Goal: Transaction & Acquisition: Purchase product/service

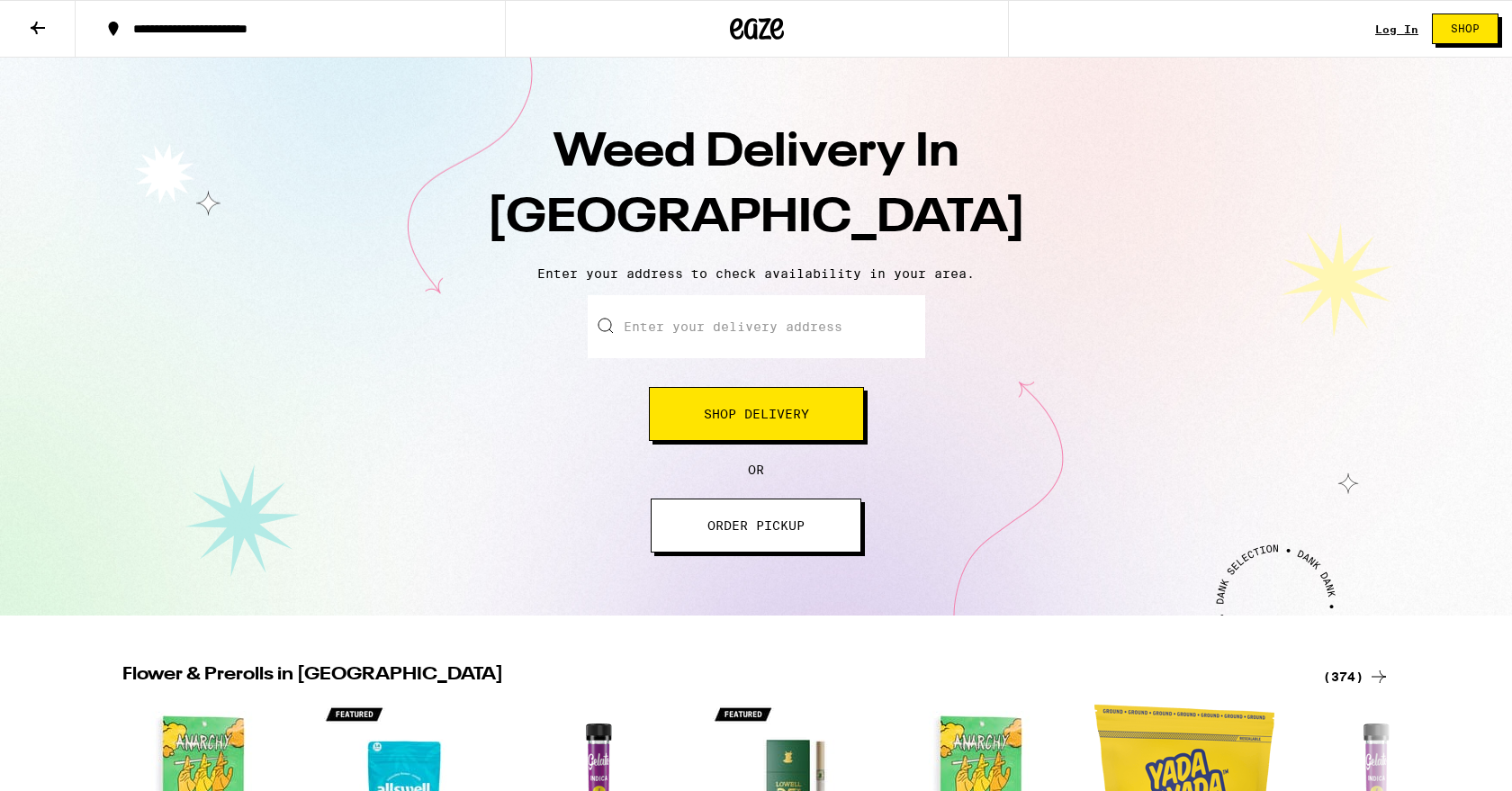
click at [779, 425] on button "Shop Delivery" at bounding box center [756, 413] width 215 height 54
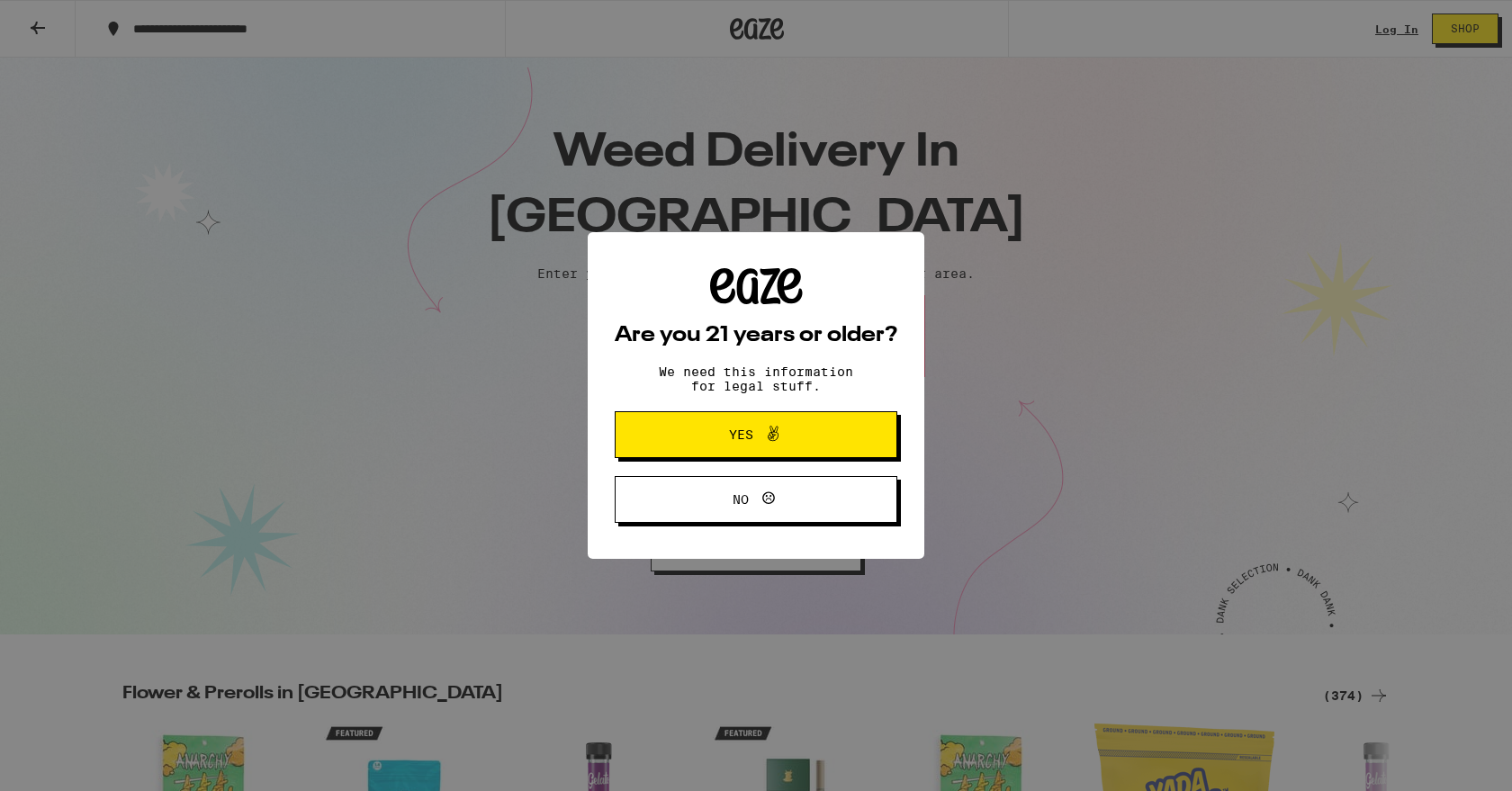
click at [778, 428] on icon at bounding box center [774, 434] width 22 height 22
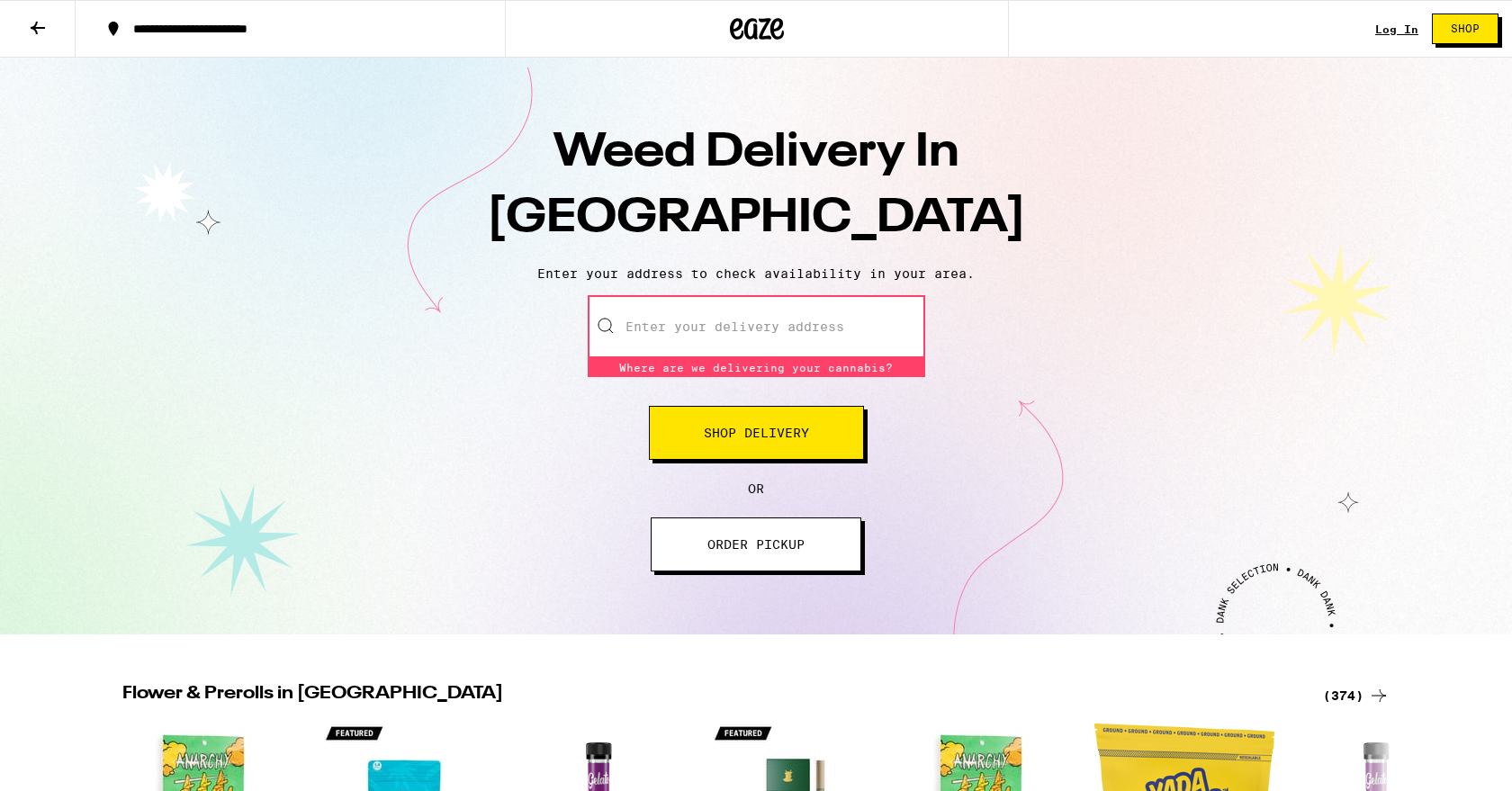
click at [762, 335] on input "Enter your delivery address" at bounding box center [756, 326] width 338 height 63
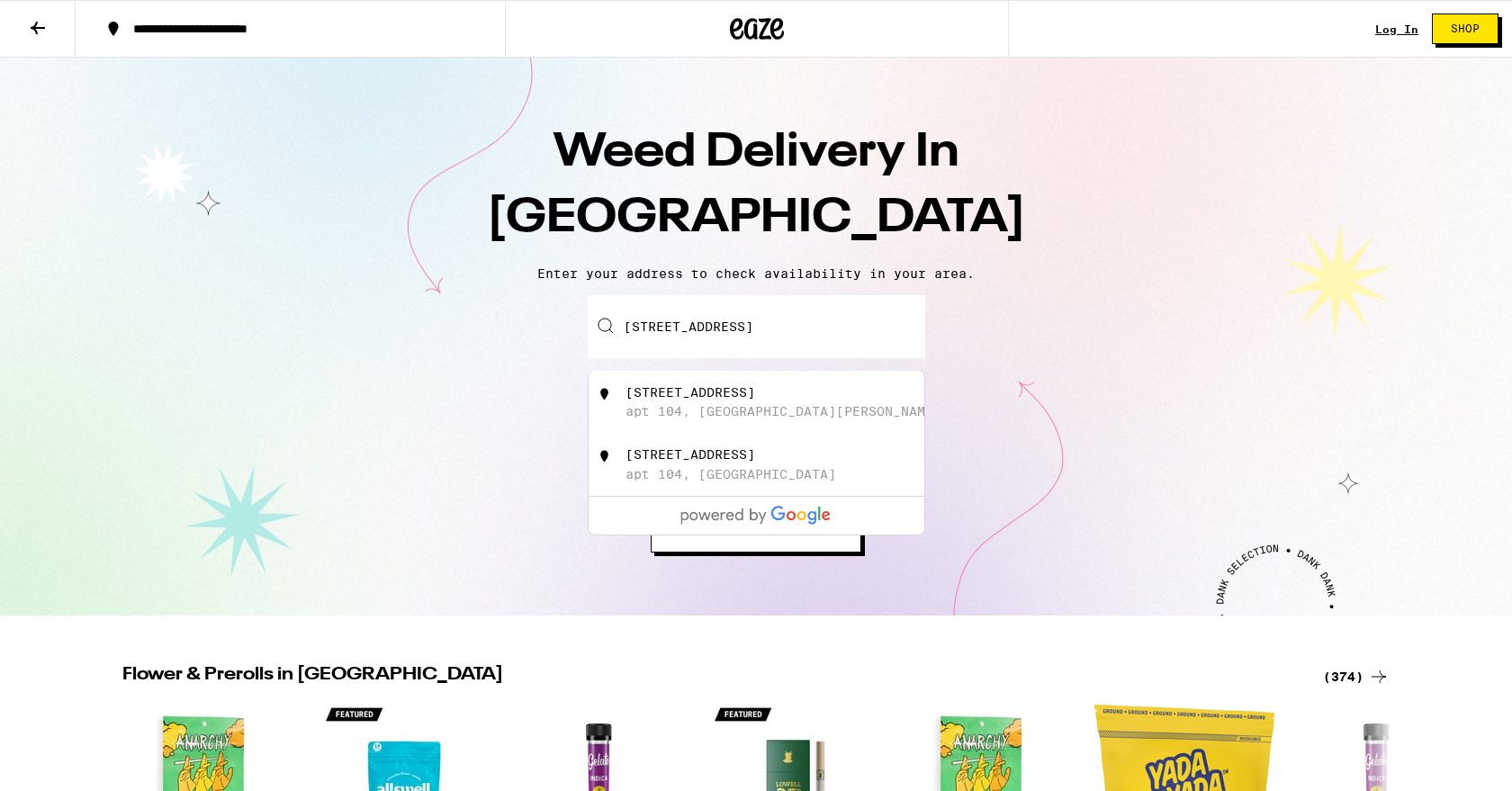
click at [777, 411] on div "apt 104, [GEOGRAPHIC_DATA][PERSON_NAME]" at bounding box center [783, 411] width 316 height 15
type input "[STREET_ADDRESS]"
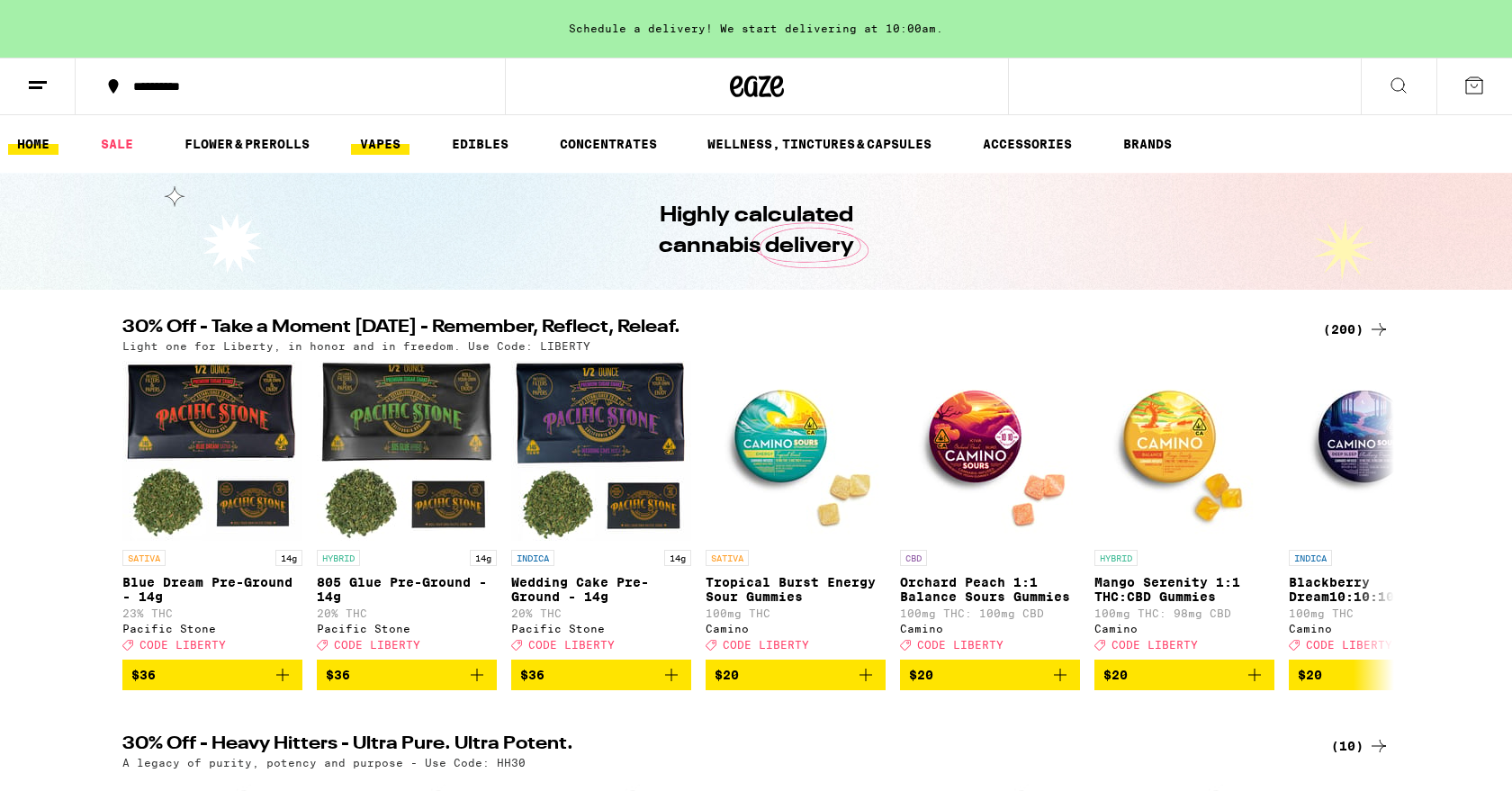
click at [406, 138] on link "VAPES" at bounding box center [381, 144] width 58 height 22
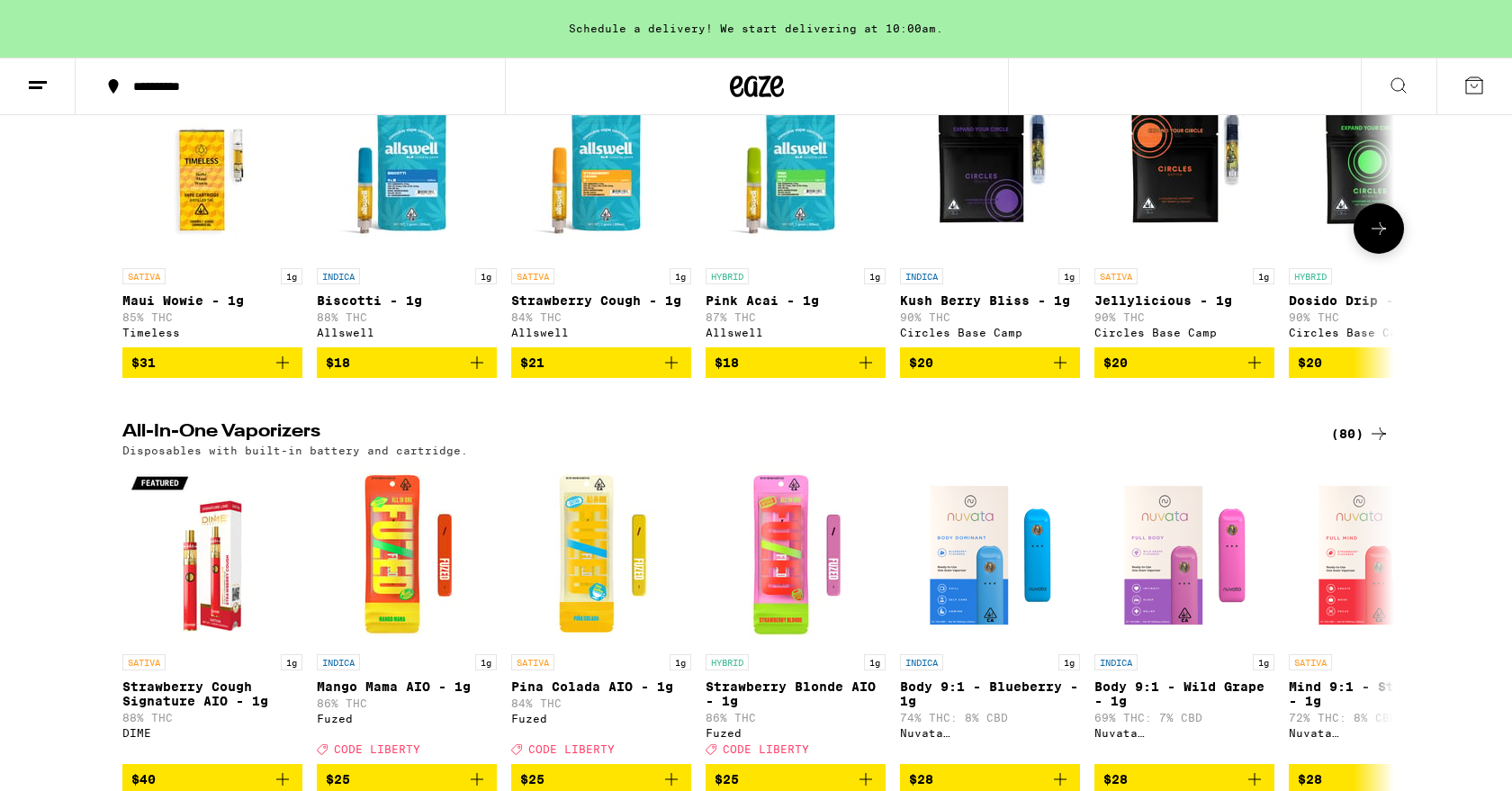
scroll to position [322, 0]
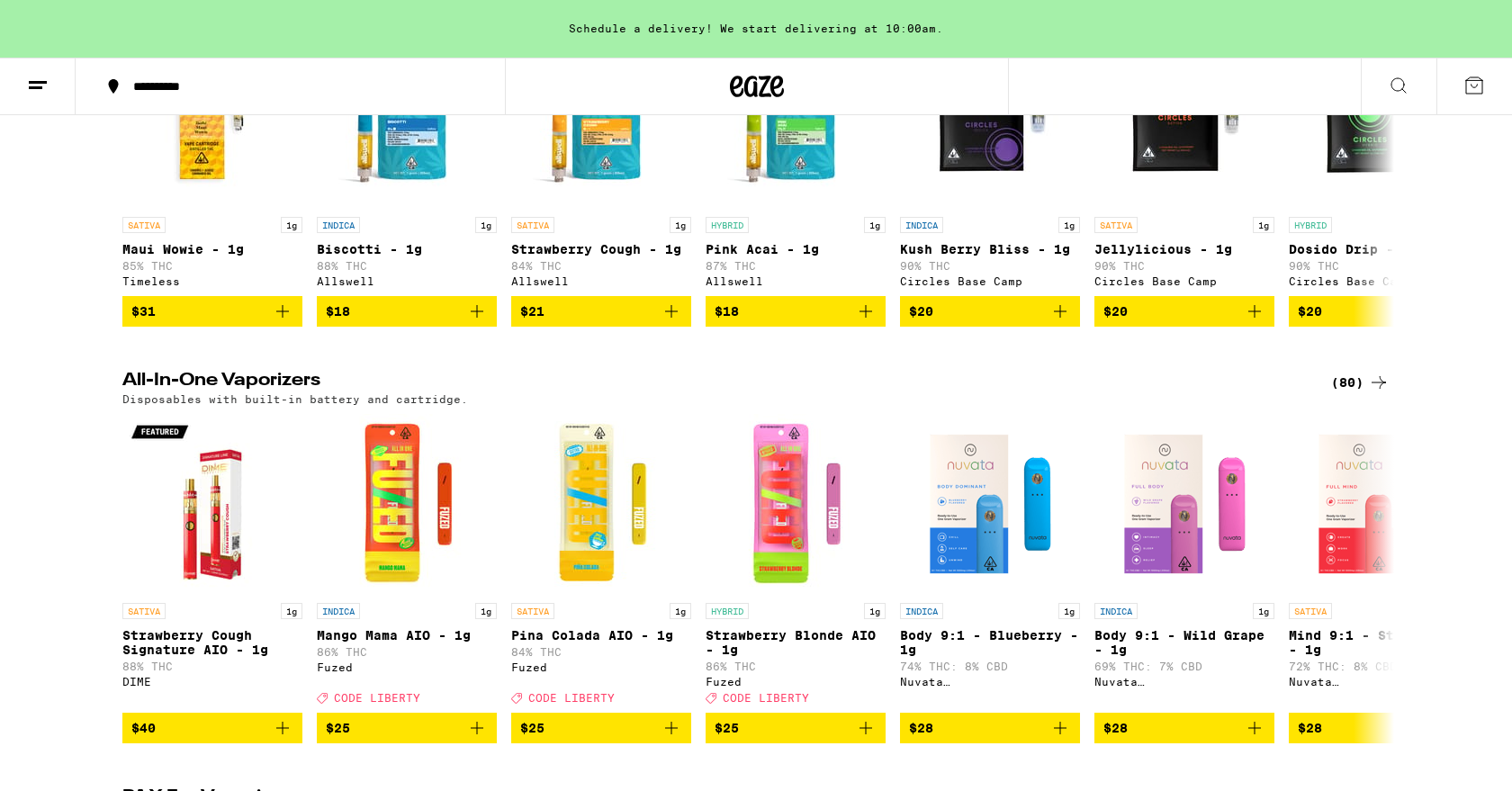
click at [1363, 393] on div "(80)" at bounding box center [1361, 382] width 58 height 22
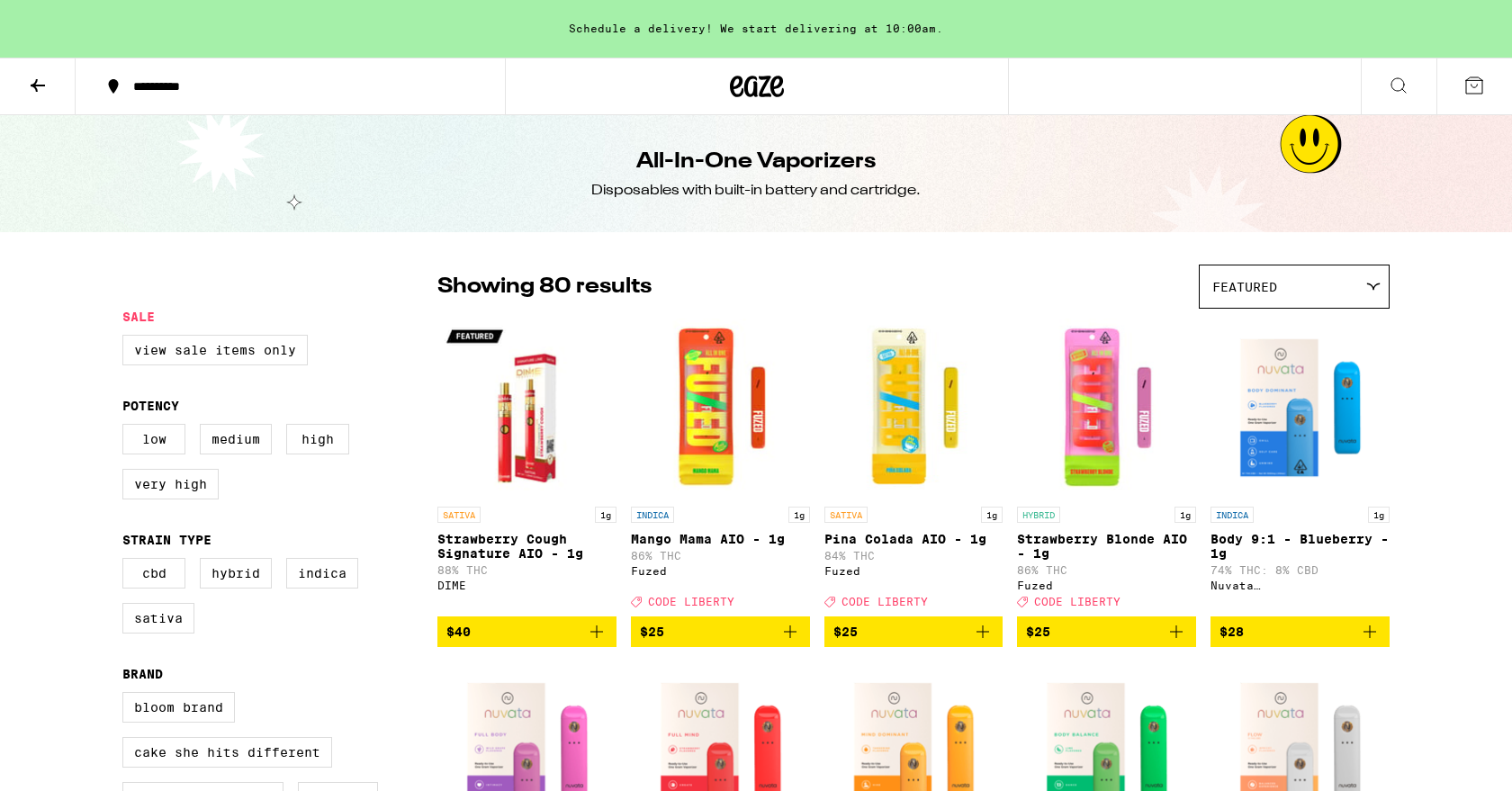
click at [1413, 88] on button at bounding box center [1398, 86] width 76 height 56
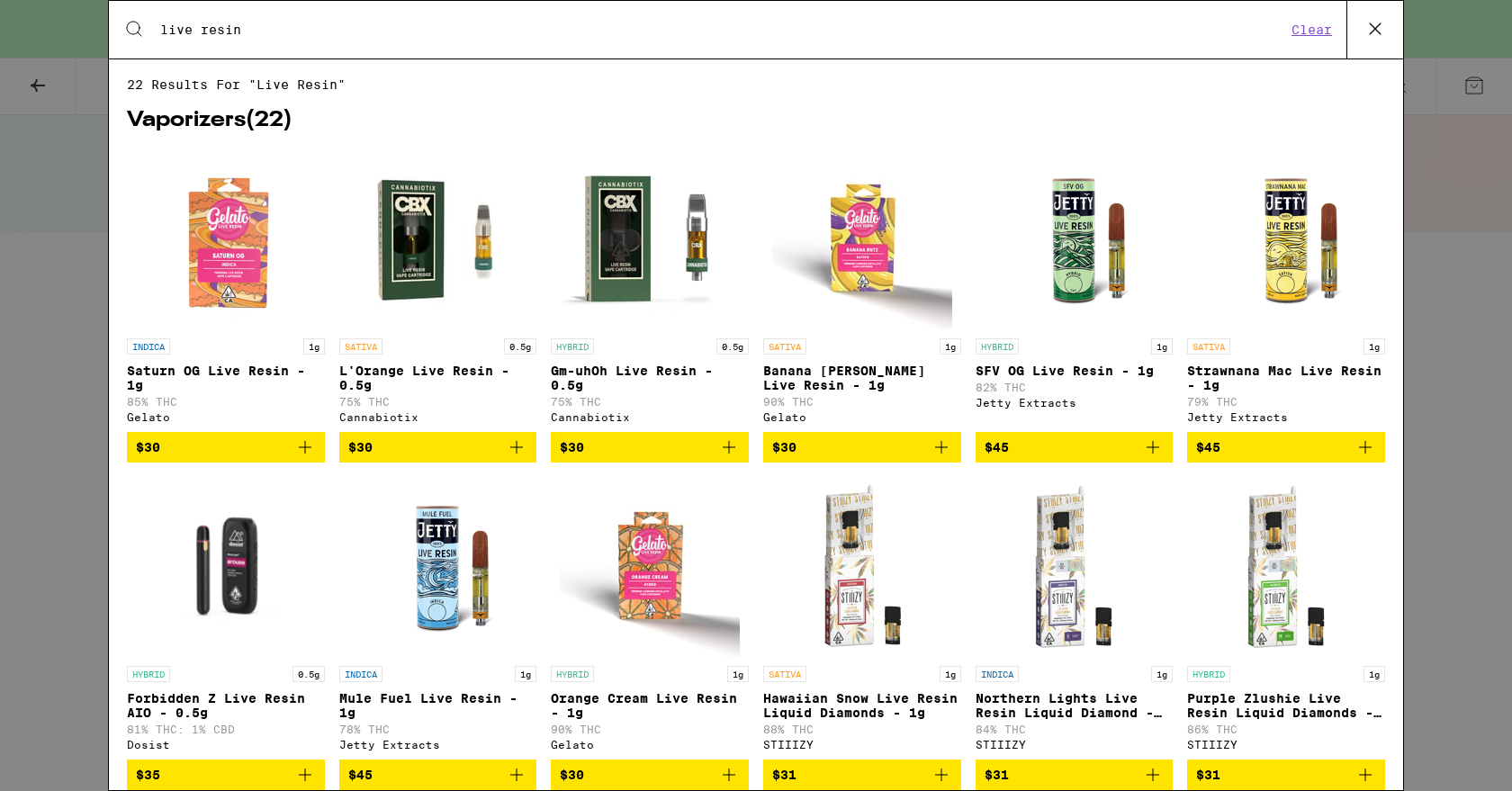
scroll to position [125, 0]
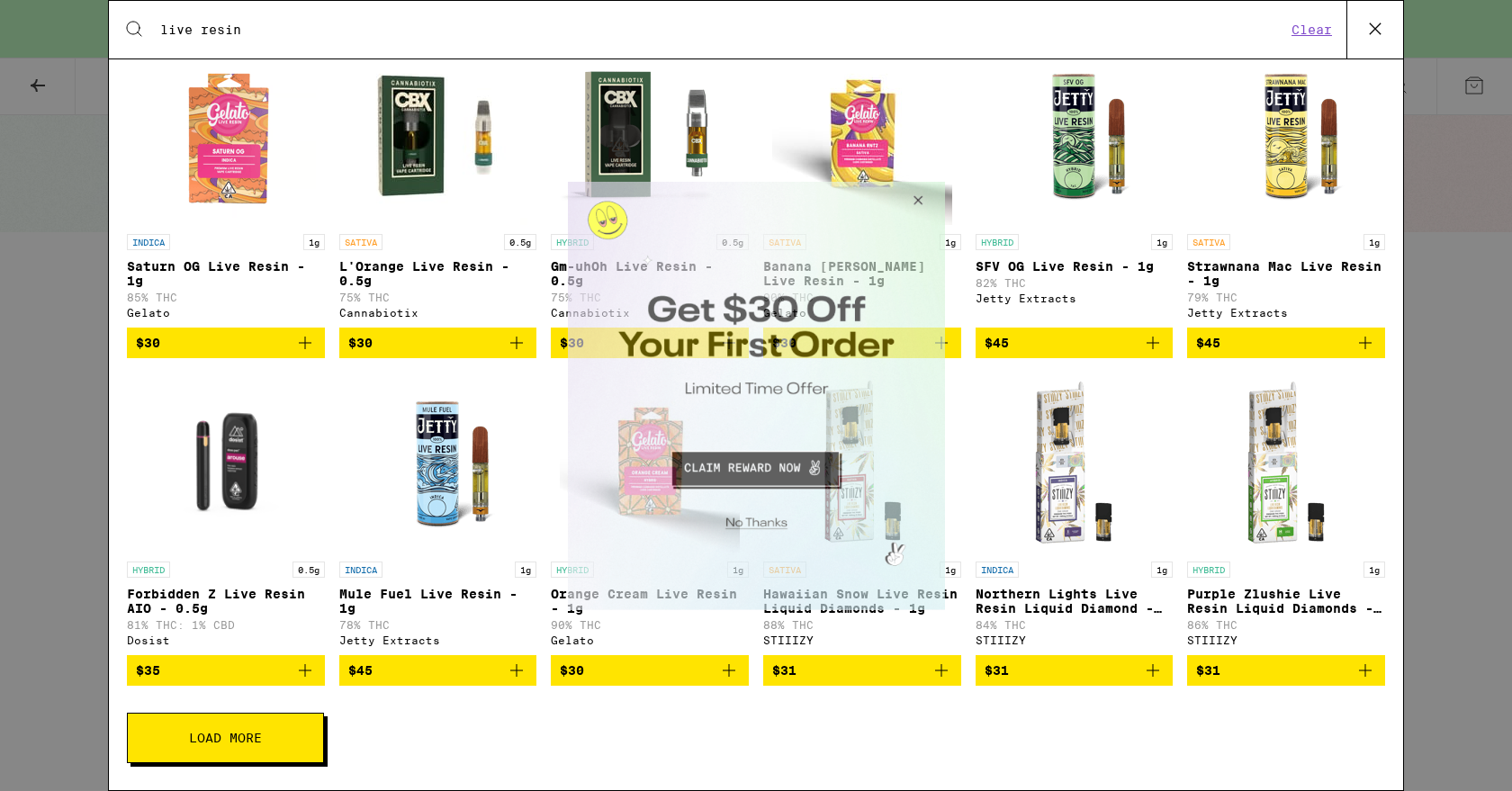
click at [770, 521] on button "Close Modal" at bounding box center [753, 520] width 366 height 28
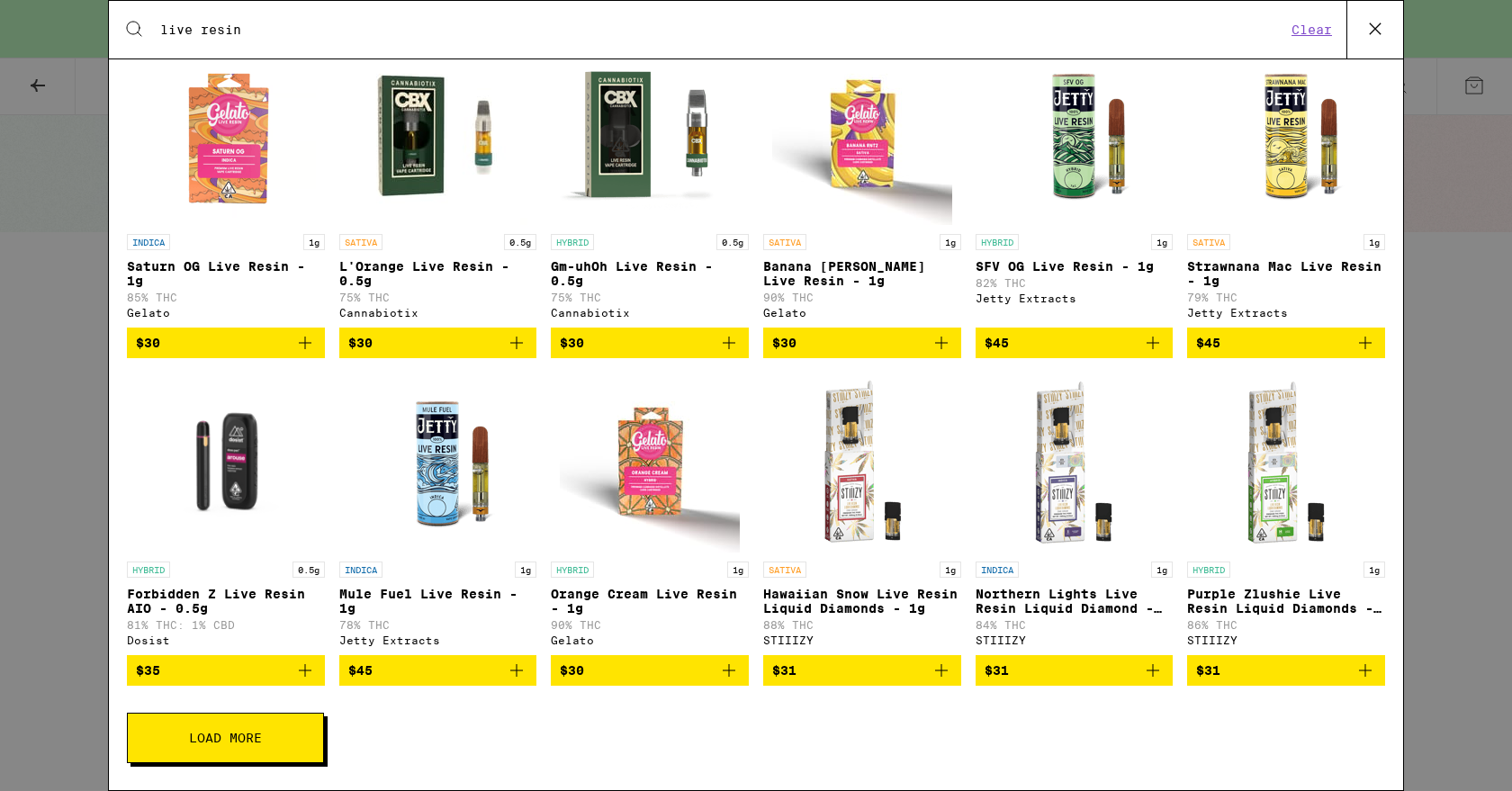
click at [519, 16] on div "Search for Products live resin Clear" at bounding box center [756, 29] width 1294 height 57
click at [499, 23] on input "live resin" at bounding box center [723, 30] width 1127 height 16
click at [220, 29] on input "live resin" at bounding box center [723, 30] width 1127 height 16
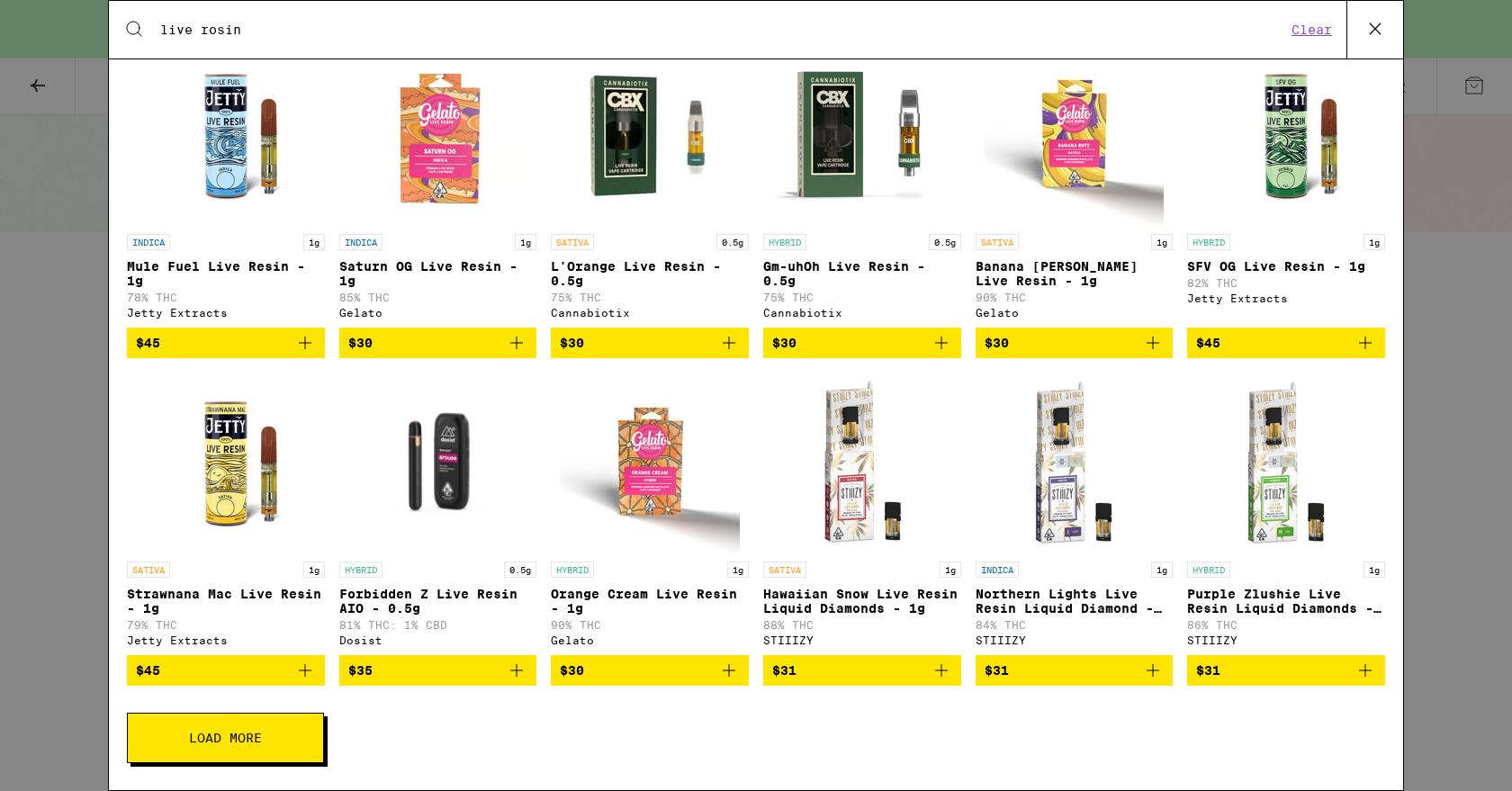
type input "live rosin"
click at [28, 107] on div "Search for Products live rosin Clear 22 results for "live rosin" Vaporizers ( 2…" at bounding box center [756, 395] width 1512 height 791
